Goal: Find specific page/section: Find specific page/section

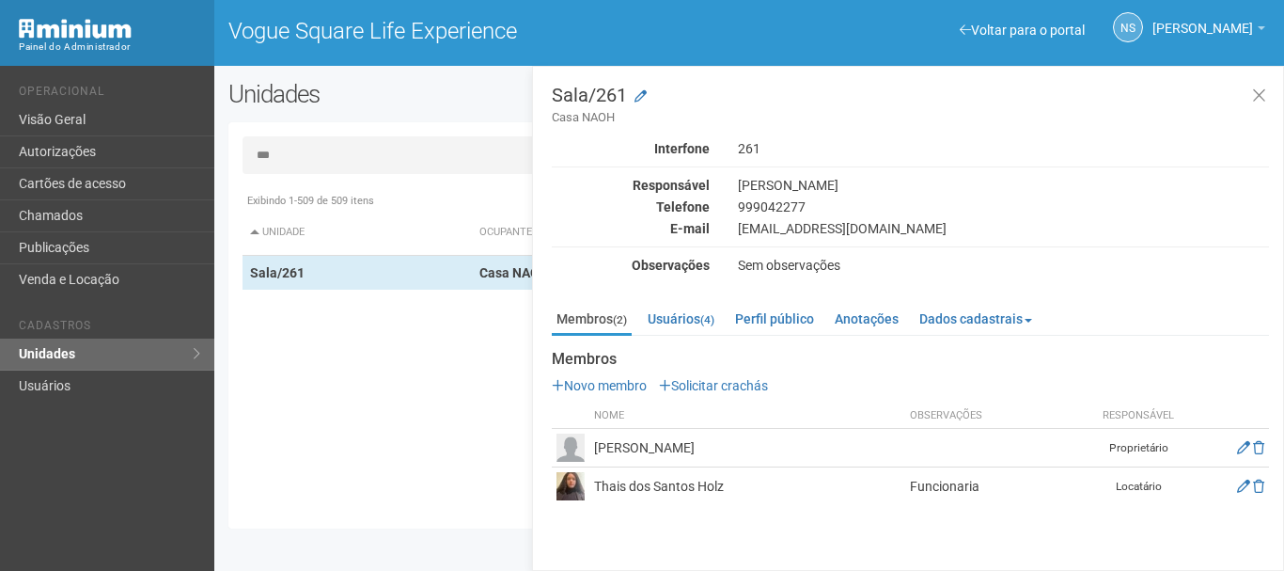
click at [457, 396] on div "Exibindo 1-509 de 509 itens Unidade Ocupante Categoria Perfil público Loja/101 …" at bounding box center [756, 348] width 1027 height 331
click at [705, 320] on link "Usuários (4)" at bounding box center [681, 319] width 76 height 28
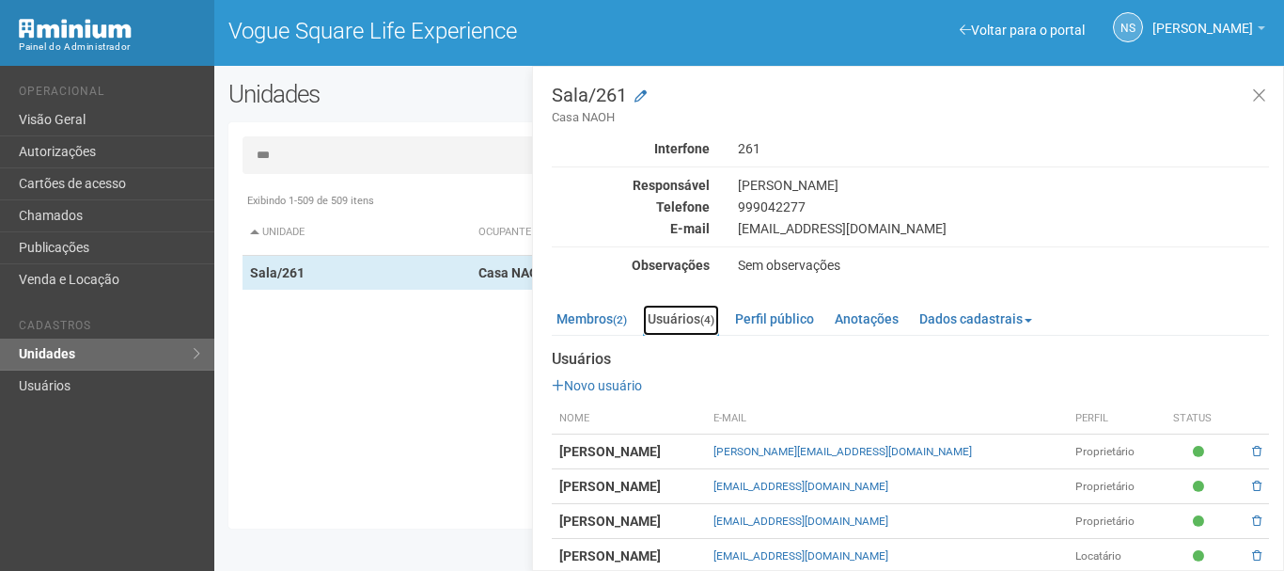
scroll to position [22, 0]
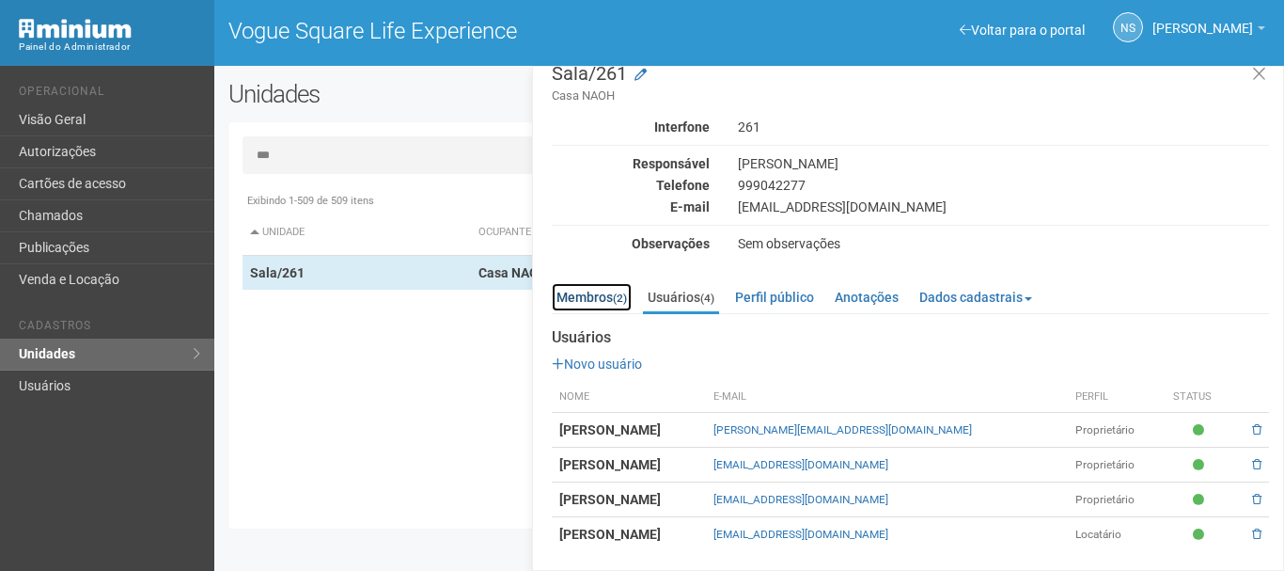
click at [578, 293] on link "Membros (2)" at bounding box center [592, 297] width 80 height 28
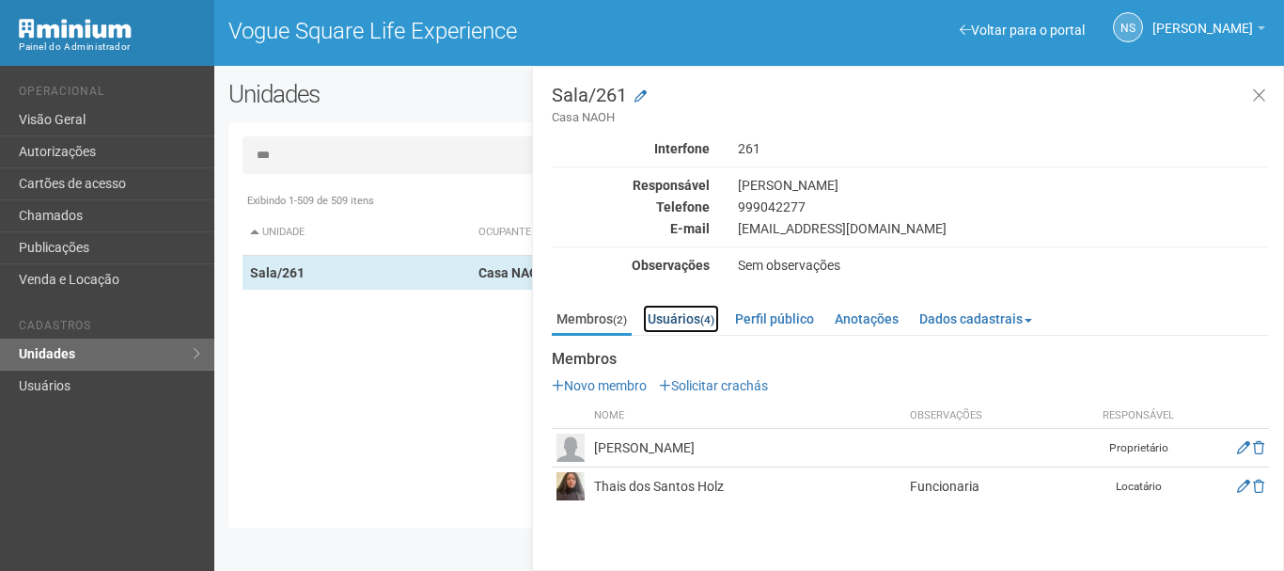
click at [655, 311] on link "Usuários (4)" at bounding box center [681, 319] width 76 height 28
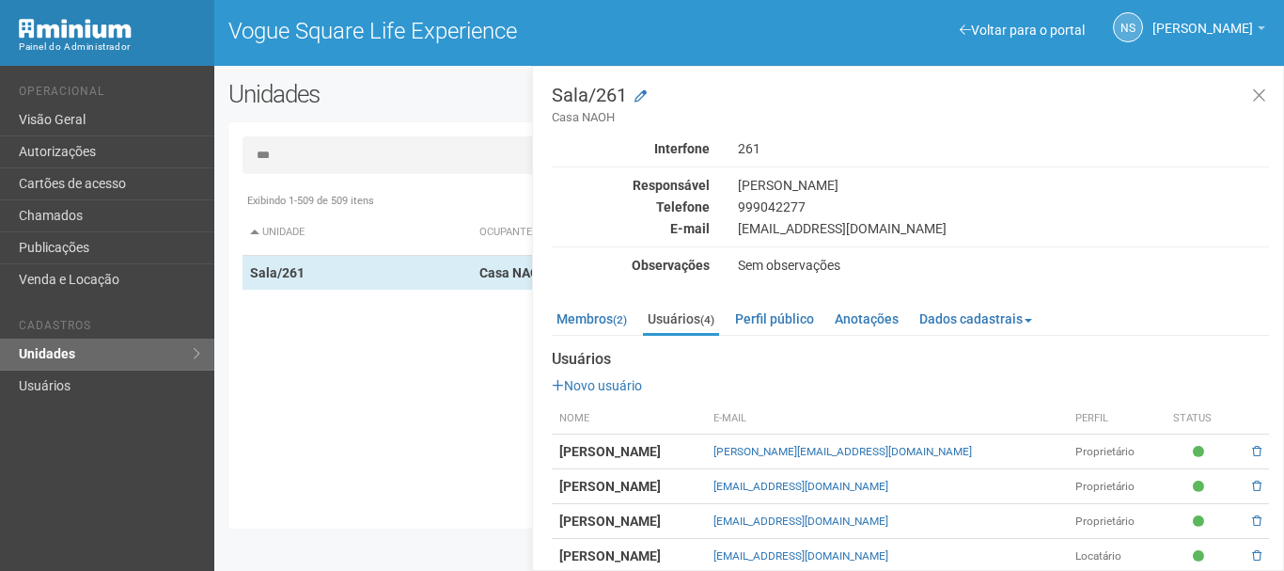
click at [320, 368] on div "Exibindo 1-509 de 509 itens Unidade Ocupante Categoria Perfil público Loja/101 …" at bounding box center [756, 348] width 1027 height 331
click at [143, 138] on link "Autorizações" at bounding box center [107, 152] width 214 height 32
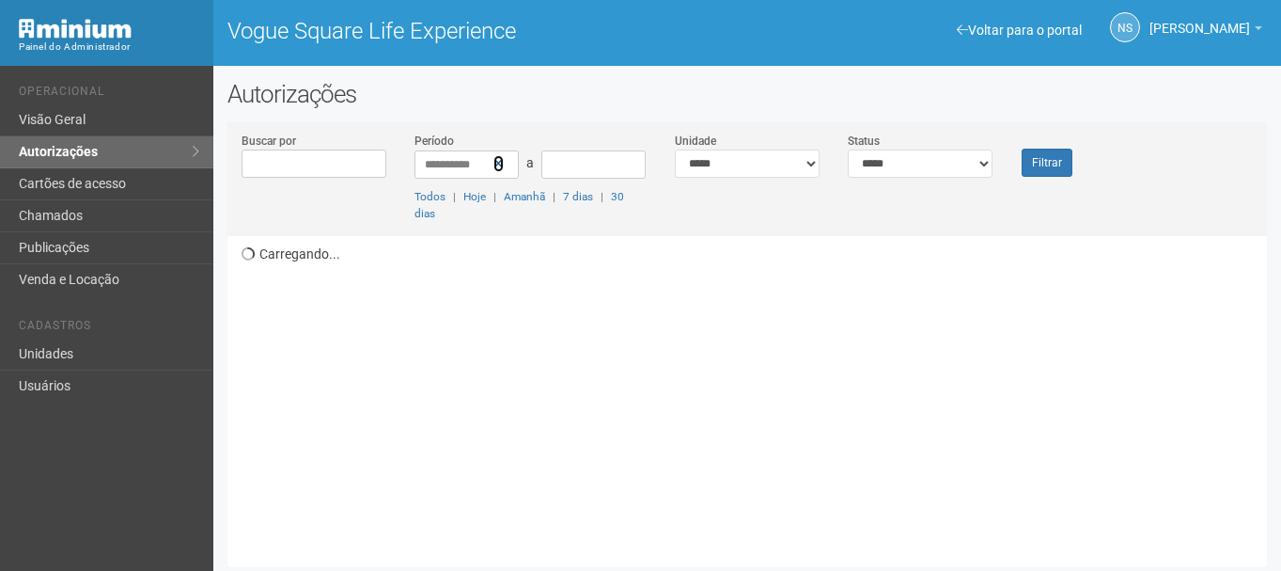
click at [502, 163] on icon at bounding box center [498, 163] width 10 height 13
click at [134, 153] on link "Autorizações" at bounding box center [106, 152] width 213 height 32
click at [341, 167] on input "Buscar por" at bounding box center [314, 163] width 145 height 28
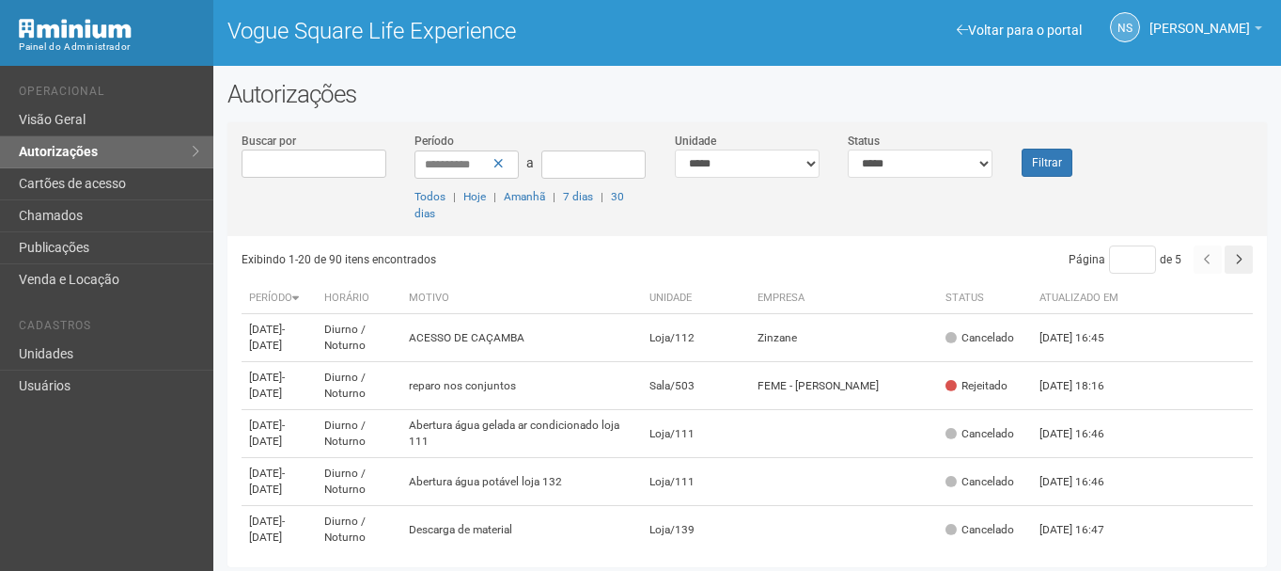
drag, startPoint x: 291, startPoint y: 160, endPoint x: 406, endPoint y: 160, distance: 114.7
click at [291, 160] on input "Buscar por" at bounding box center [314, 163] width 145 height 28
click at [496, 165] on icon at bounding box center [498, 163] width 10 height 13
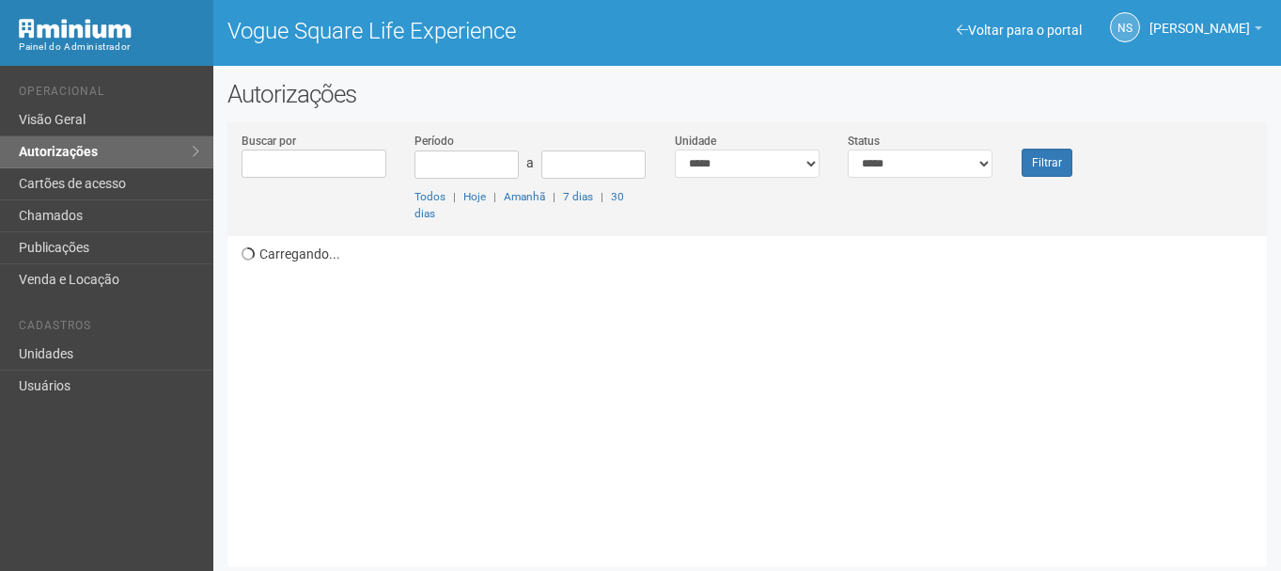
click at [311, 170] on input "Buscar por" at bounding box center [314, 163] width 145 height 28
type input "*"
click at [781, 165] on select "**********" at bounding box center [747, 163] width 145 height 28
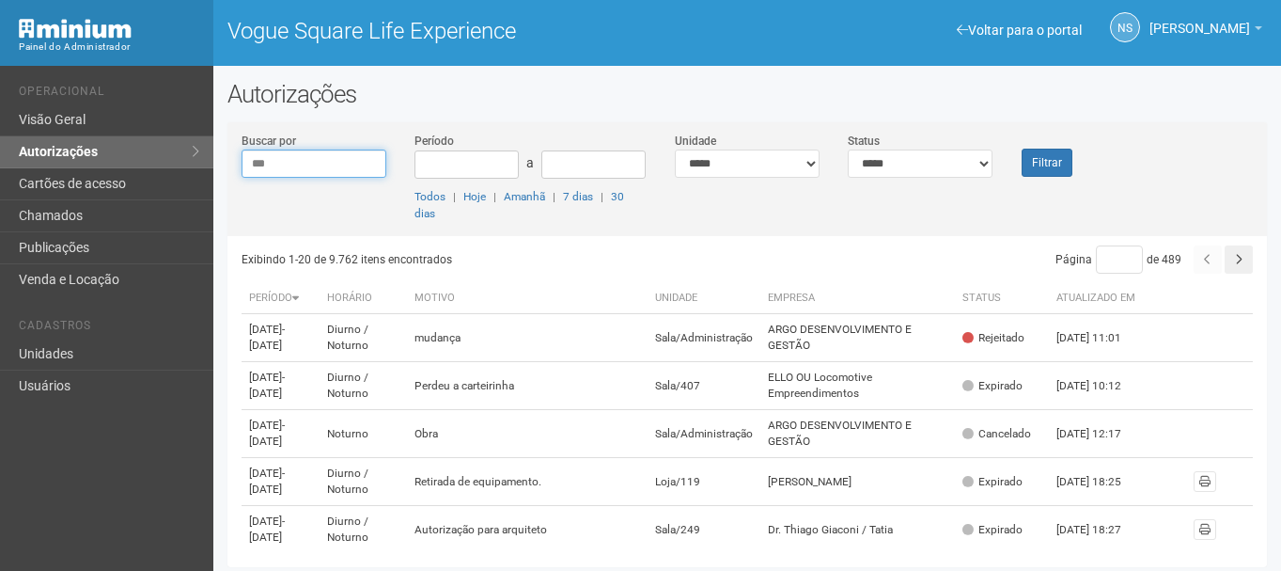
click at [292, 165] on input "***" at bounding box center [314, 163] width 145 height 28
type input "*"
drag, startPoint x: 294, startPoint y: 156, endPoint x: 299, endPoint y: 175, distance: 19.4
click at [294, 156] on input "Buscar por" at bounding box center [314, 163] width 145 height 28
click at [272, 168] on input "Buscar por" at bounding box center [314, 163] width 145 height 28
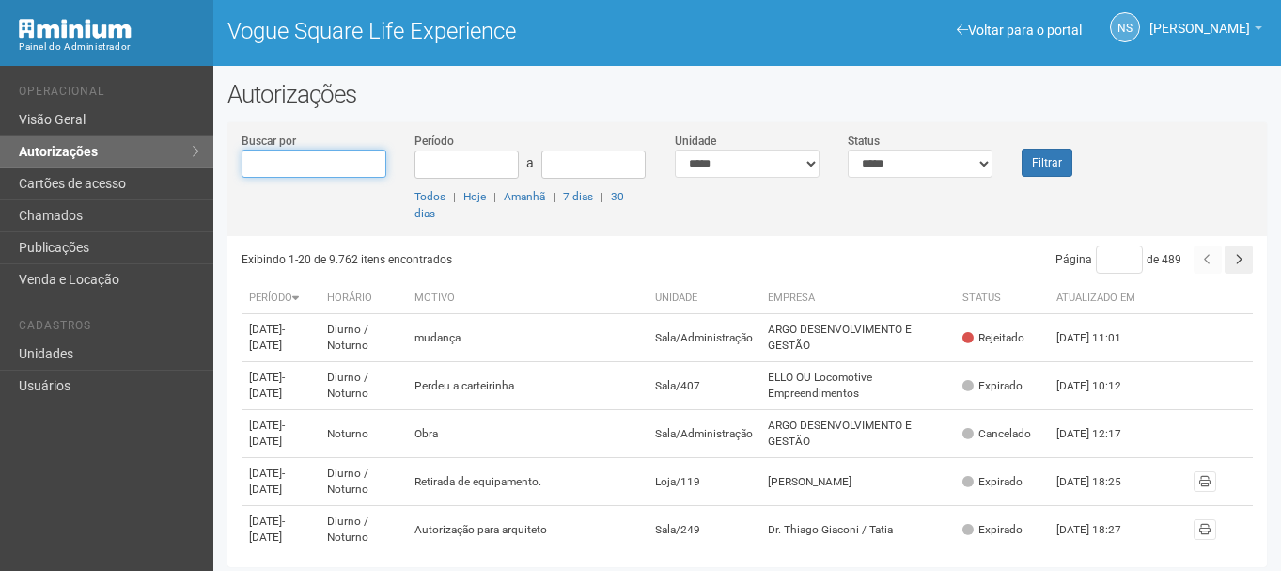
click at [272, 168] on input "Buscar por" at bounding box center [314, 163] width 145 height 28
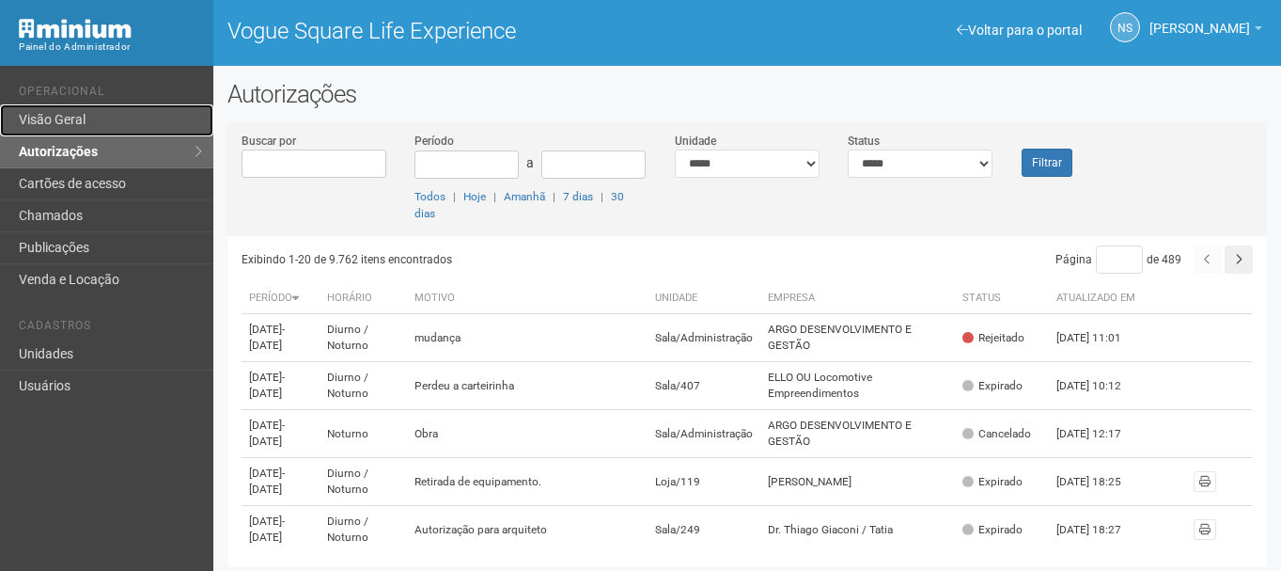
click at [93, 122] on link "Visão Geral" at bounding box center [106, 120] width 213 height 32
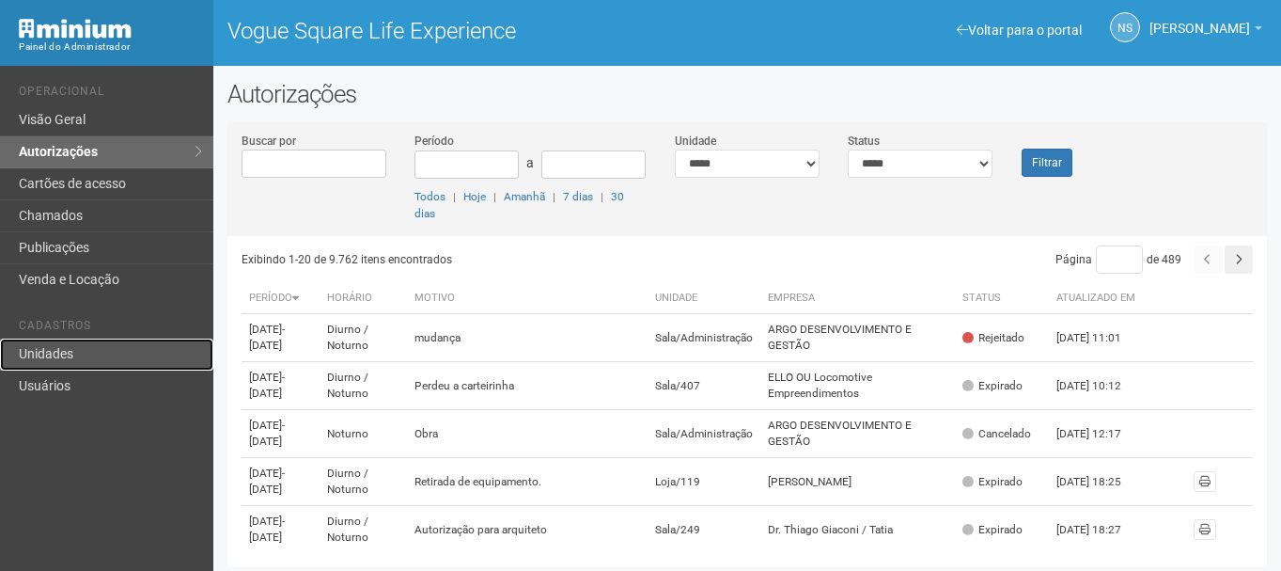
click at [89, 353] on link "Unidades" at bounding box center [106, 354] width 213 height 32
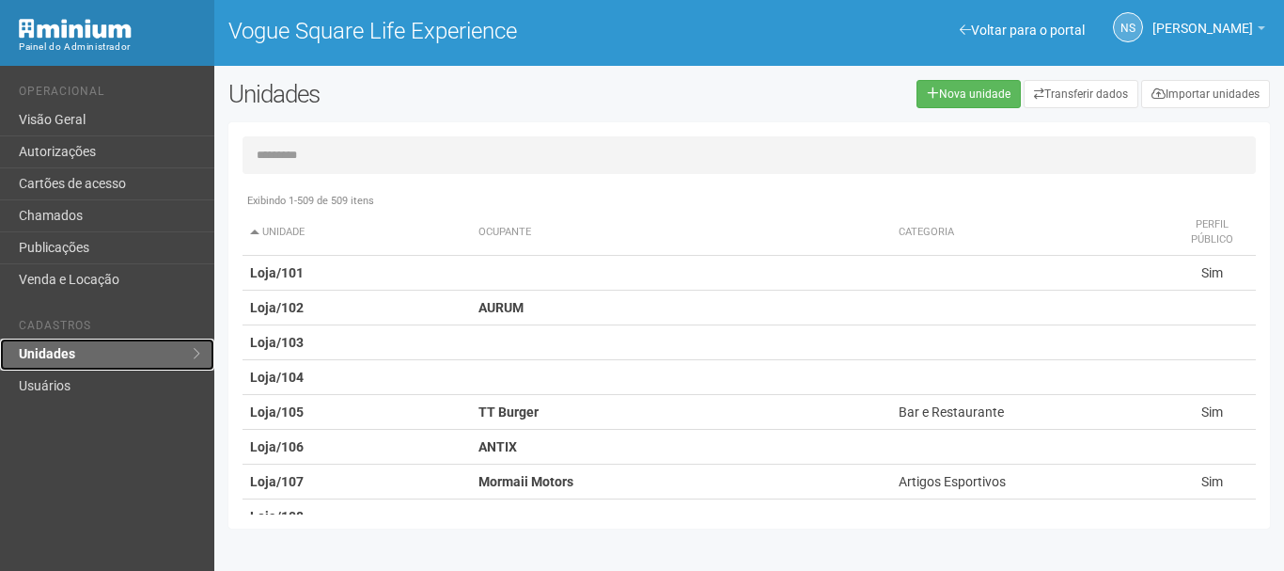
click at [89, 353] on link "Unidades" at bounding box center [107, 354] width 214 height 32
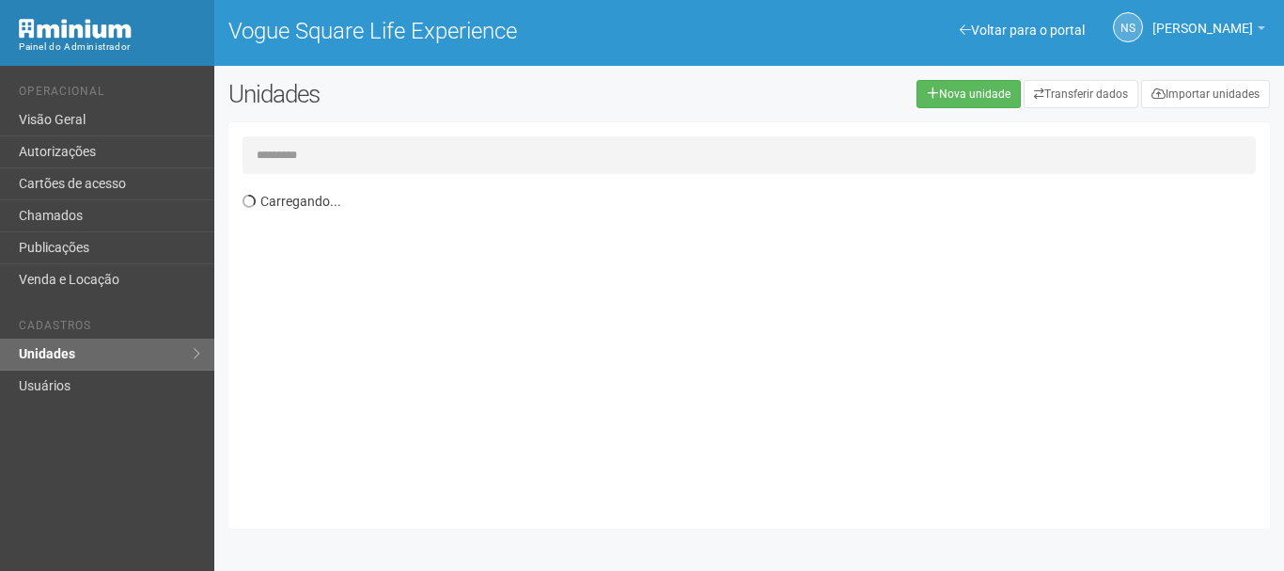
click at [303, 156] on input "text" at bounding box center [749, 155] width 1013 height 38
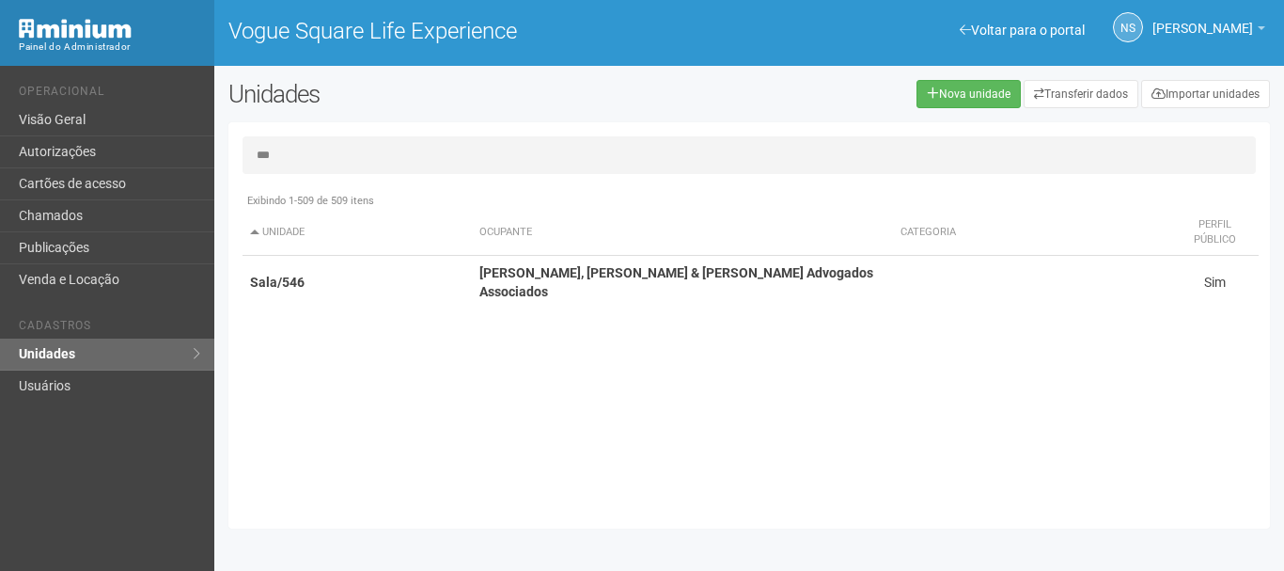
type input "***"
click at [425, 290] on div "Exibindo 1-509 de 509 itens Unidade Ocupante Categoria Perfil público Loja/101 …" at bounding box center [756, 348] width 1027 height 331
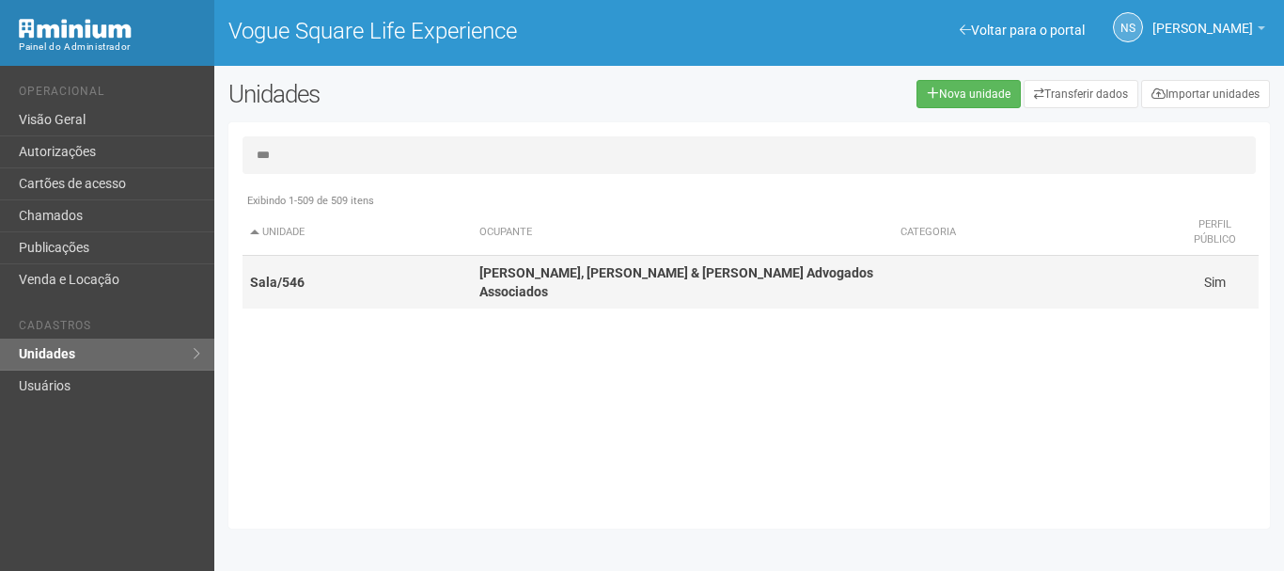
click at [423, 279] on td "Sala/546" at bounding box center [357, 283] width 229 height 54
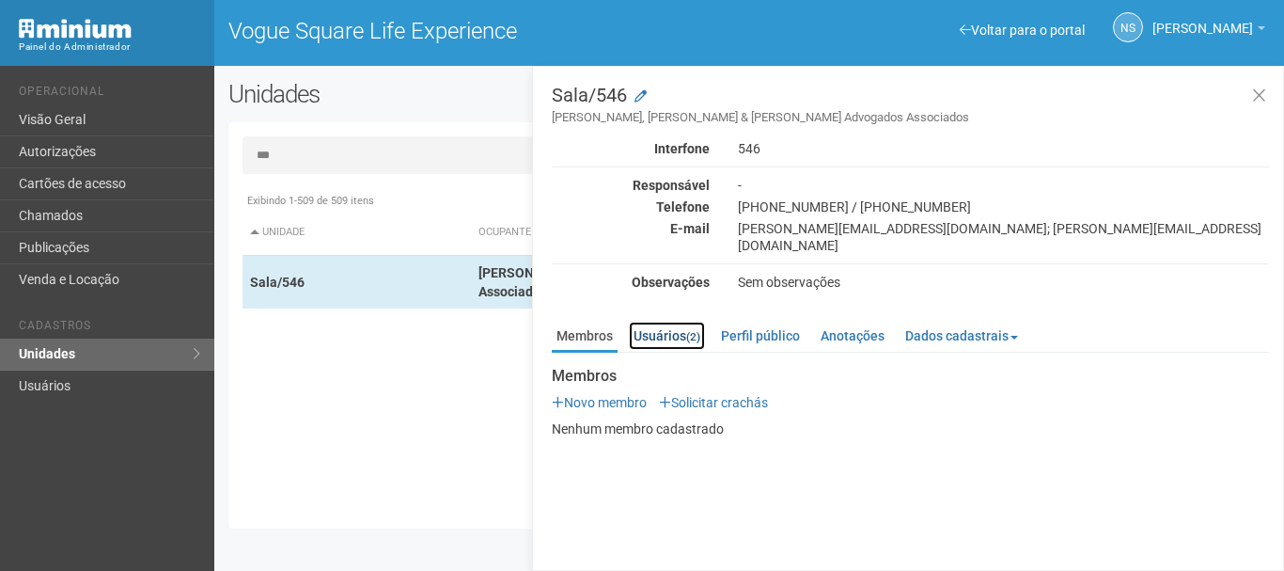
click at [674, 329] on link "Usuários (2)" at bounding box center [667, 335] width 76 height 28
